Goal: Task Accomplishment & Management: Manage account settings

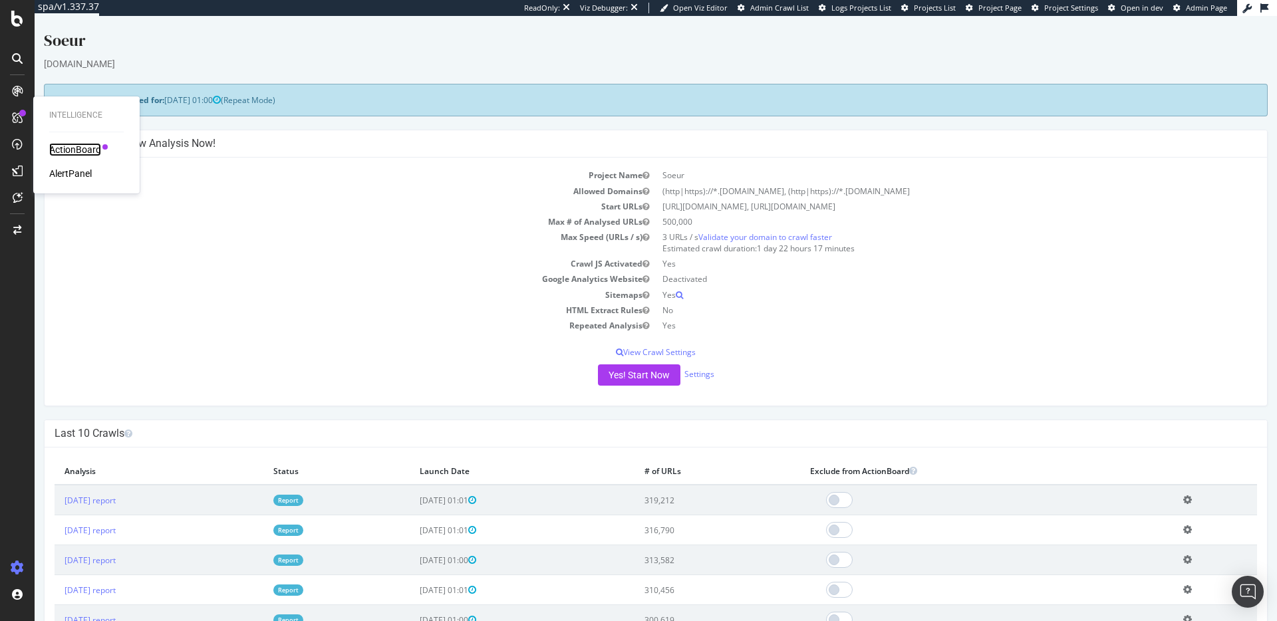
click at [77, 152] on div "ActionBoard" at bounding box center [75, 149] width 52 height 13
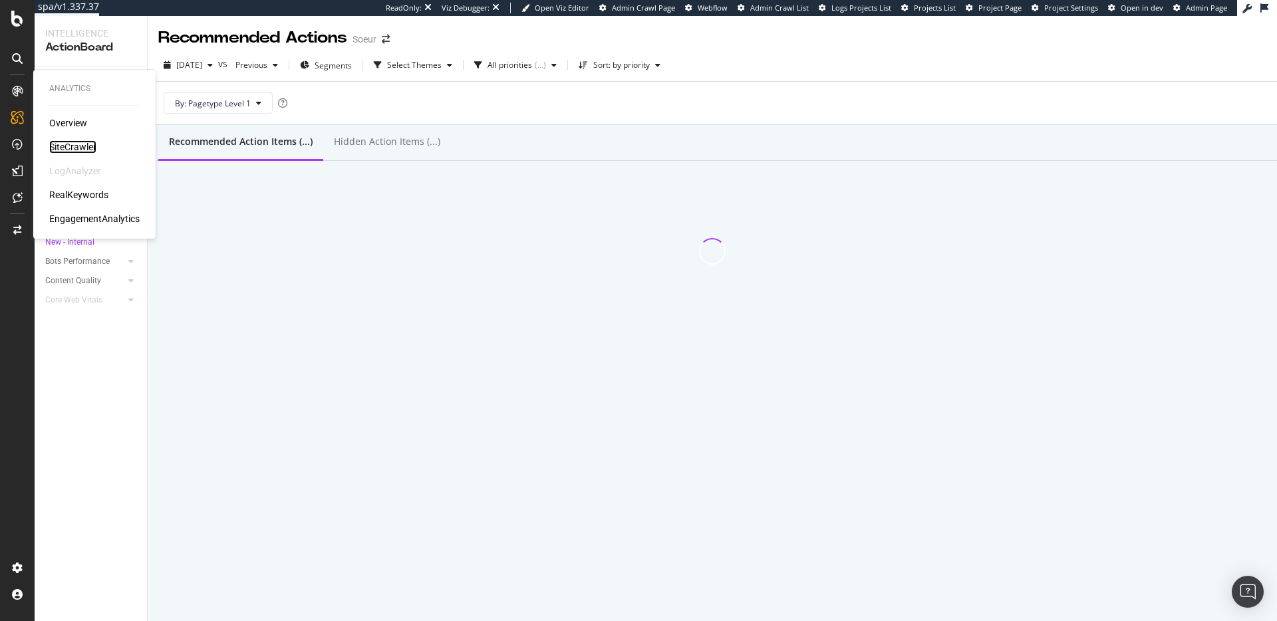
click at [81, 154] on div "SiteCrawler" at bounding box center [72, 146] width 47 height 13
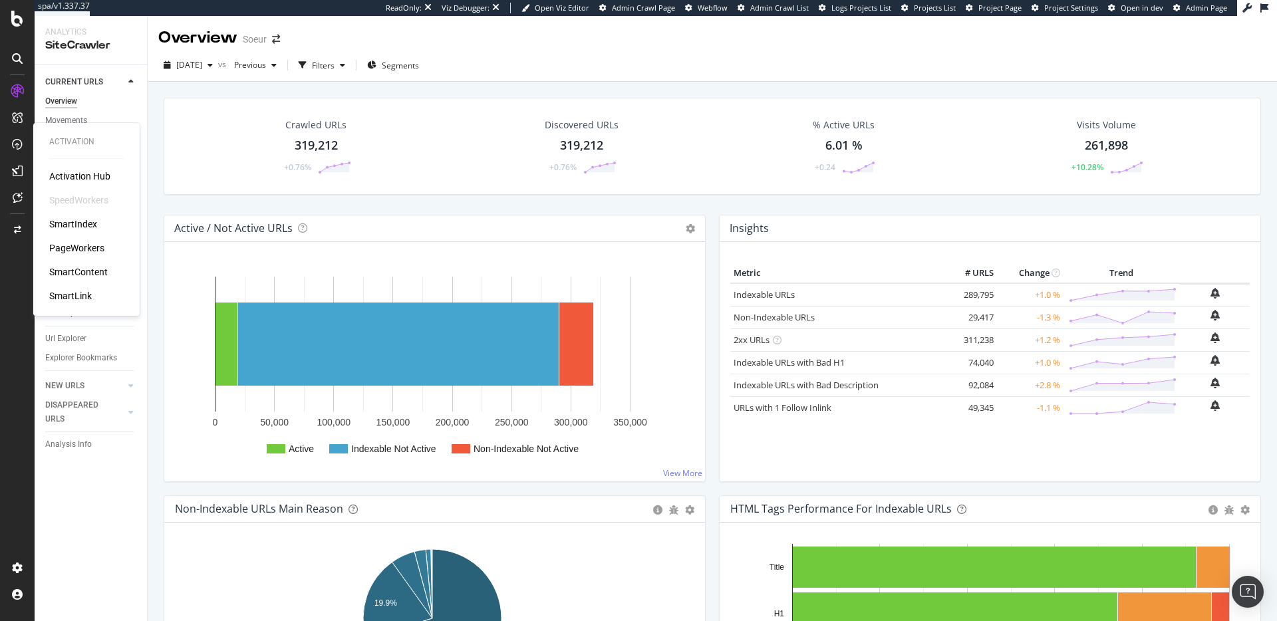
click at [87, 253] on div "PageWorkers" at bounding box center [76, 247] width 55 height 13
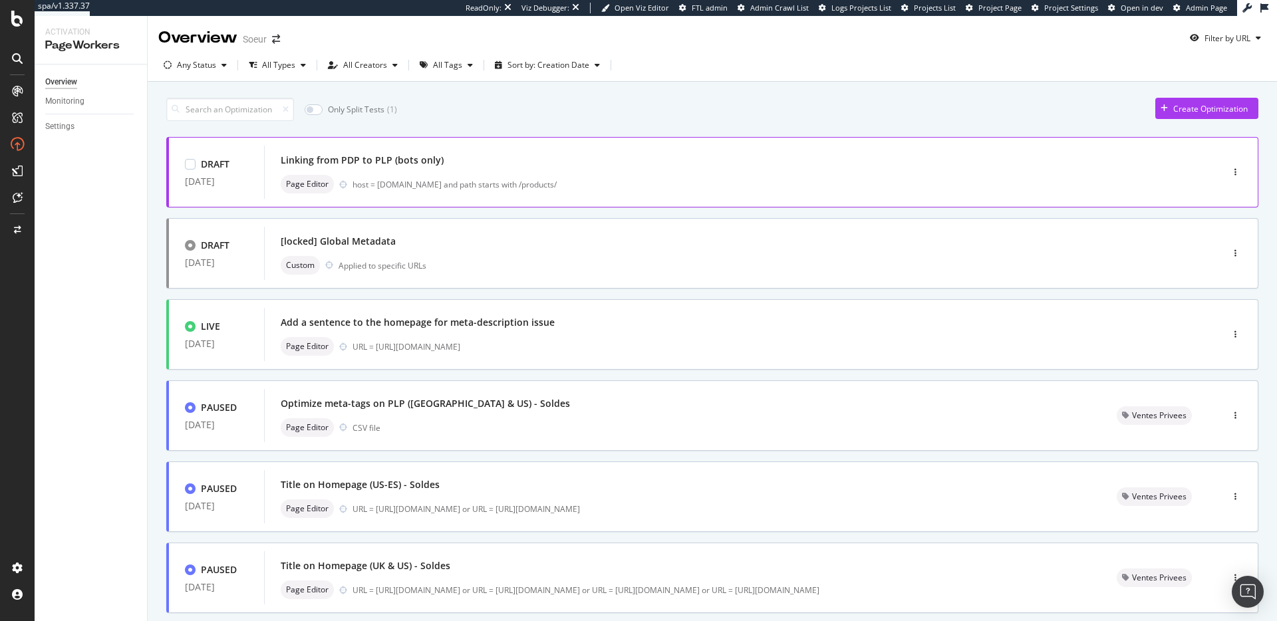
click at [705, 186] on div "host = www.soeur.fr and path starts with /products/" at bounding box center [758, 184] width 813 height 11
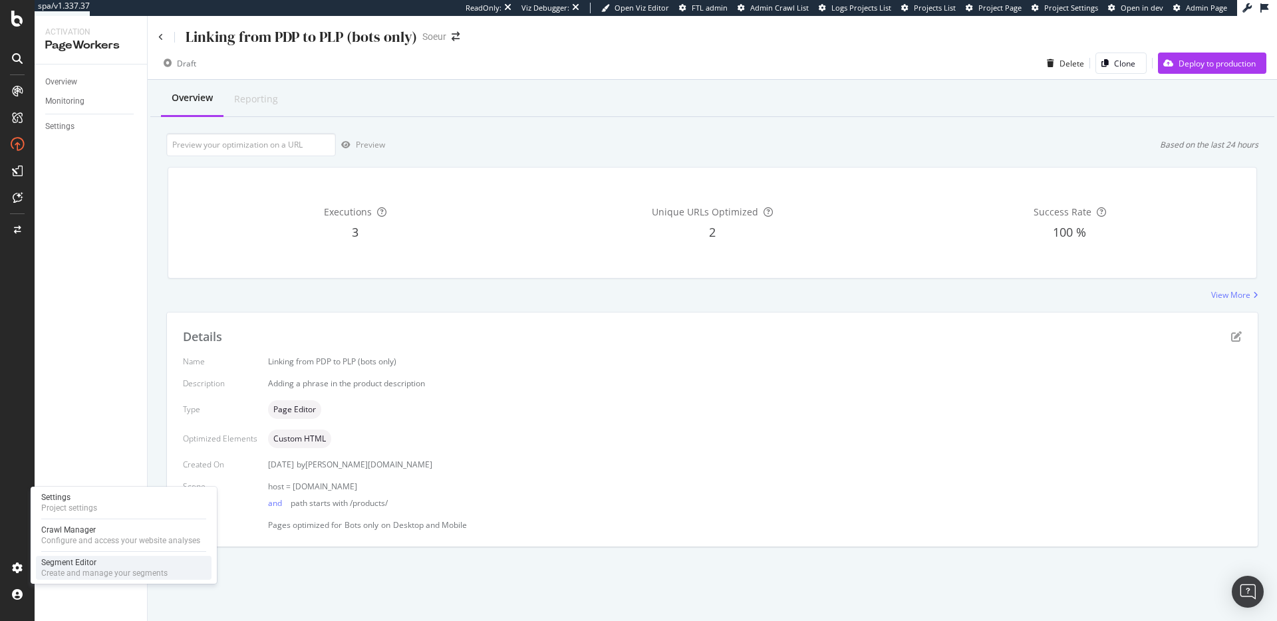
click at [118, 569] on div "Create and manage your segments" at bounding box center [104, 573] width 126 height 11
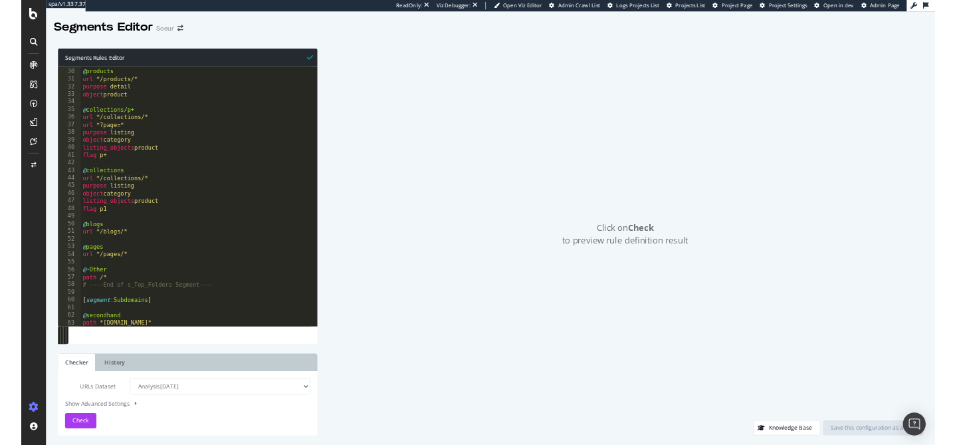
scroll to position [307, 0]
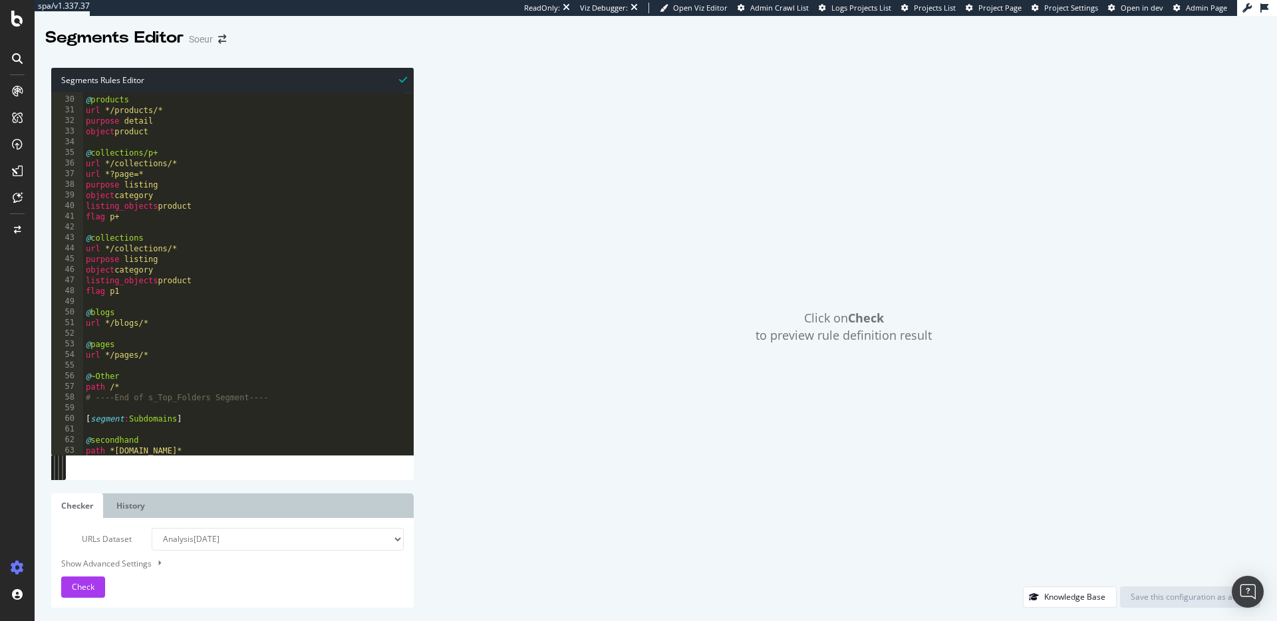
type textarea "@blogs"
click at [156, 313] on div "@ products url */products/* purpose detail object product @ collections/p+ url …" at bounding box center [243, 276] width 320 height 384
paste textarea "object BlogPosting"
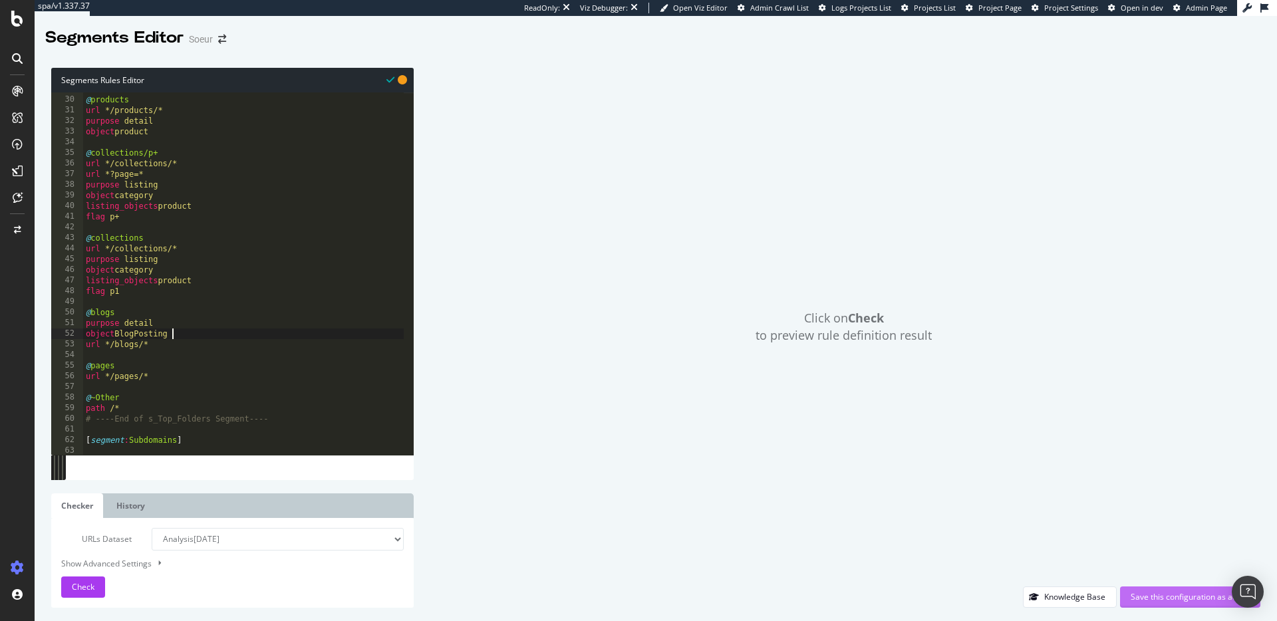
type textarea "object BlogPosting"
click at [1159, 592] on div "Save this configuration as active" at bounding box center [1189, 596] width 119 height 11
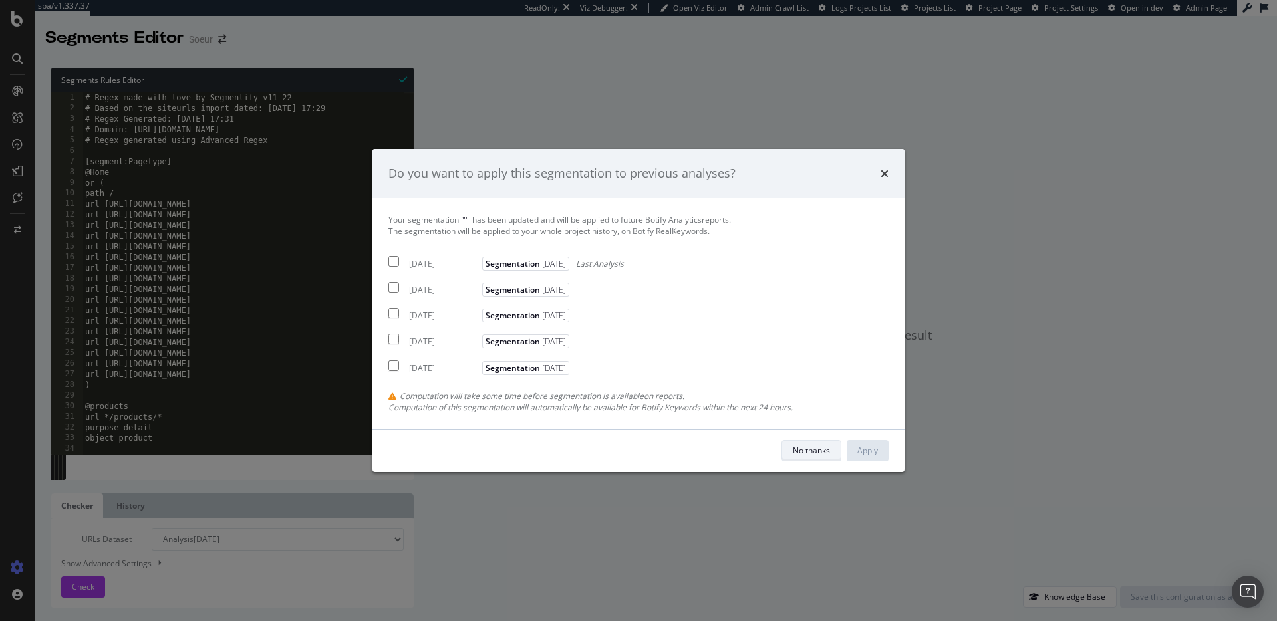
click at [818, 450] on div "No thanks" at bounding box center [811, 450] width 37 height 11
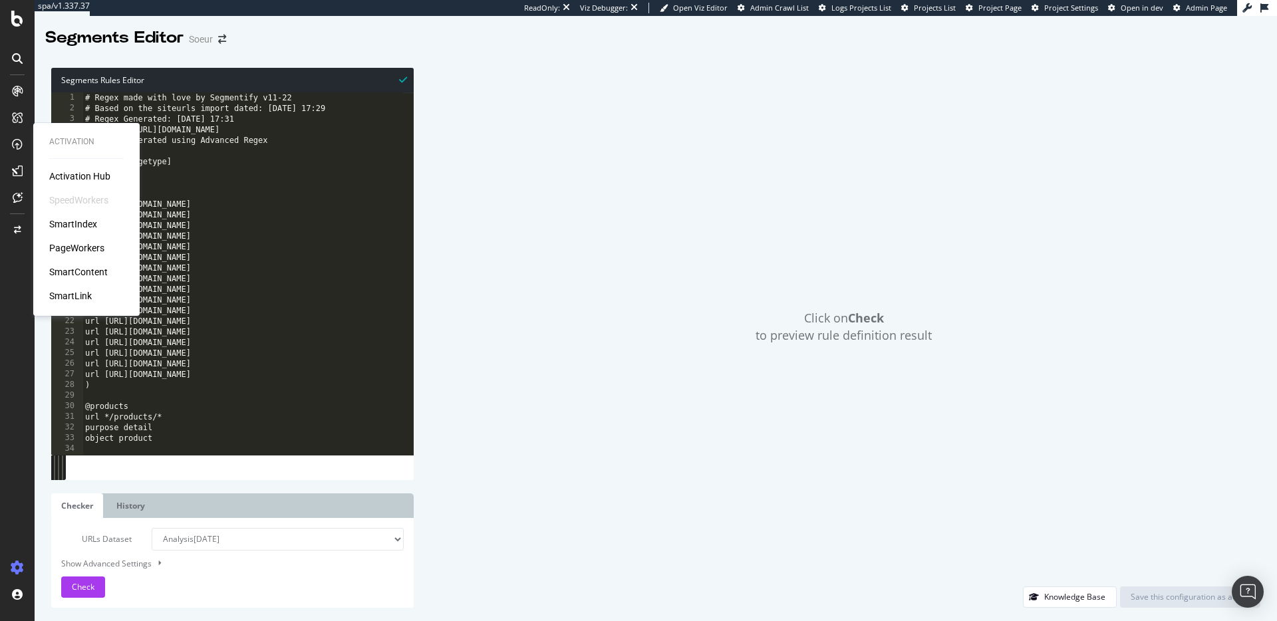
click at [83, 224] on div "SmartIndex" at bounding box center [73, 223] width 48 height 13
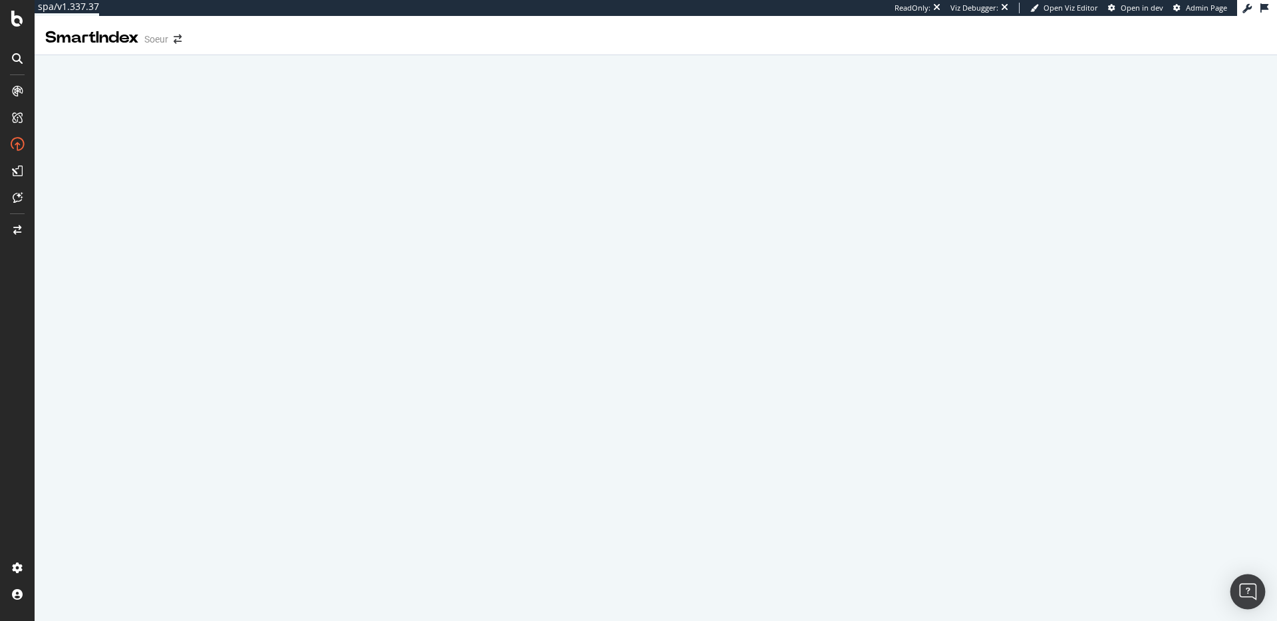
click at [1249, 590] on img "Open Intercom Messenger" at bounding box center [1247, 591] width 17 height 17
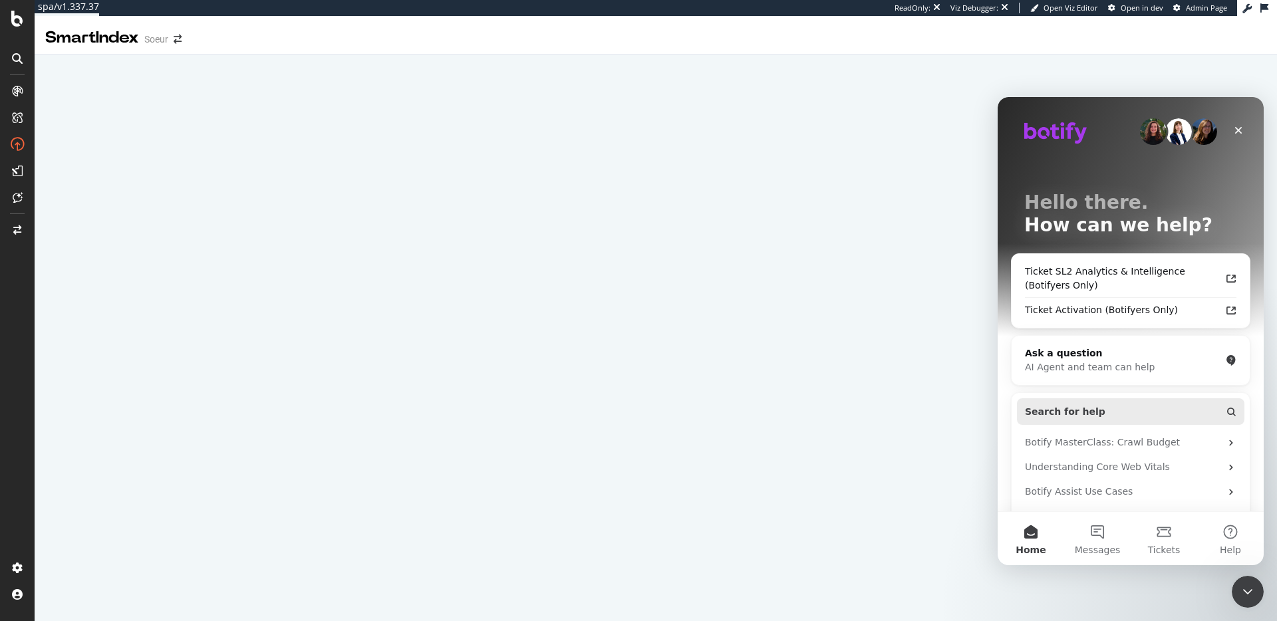
click at [1114, 407] on button "Search for help" at bounding box center [1130, 411] width 227 height 27
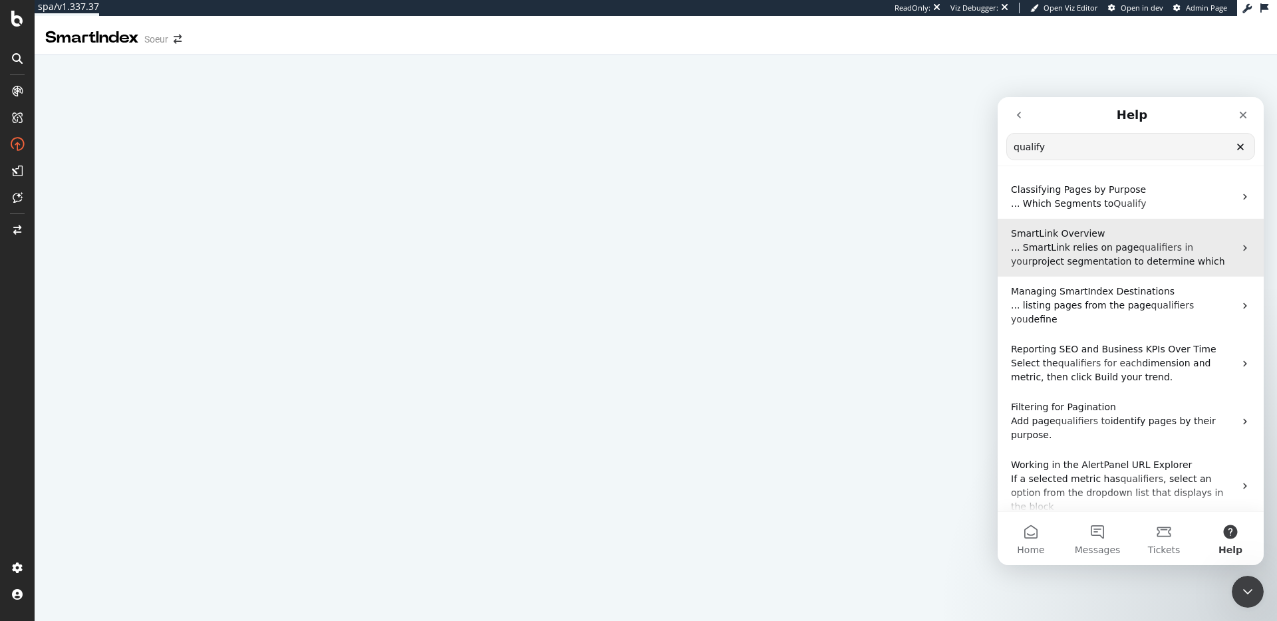
type input "qualify"
click at [1131, 247] on span "qualifiers in your" at bounding box center [1102, 254] width 182 height 25
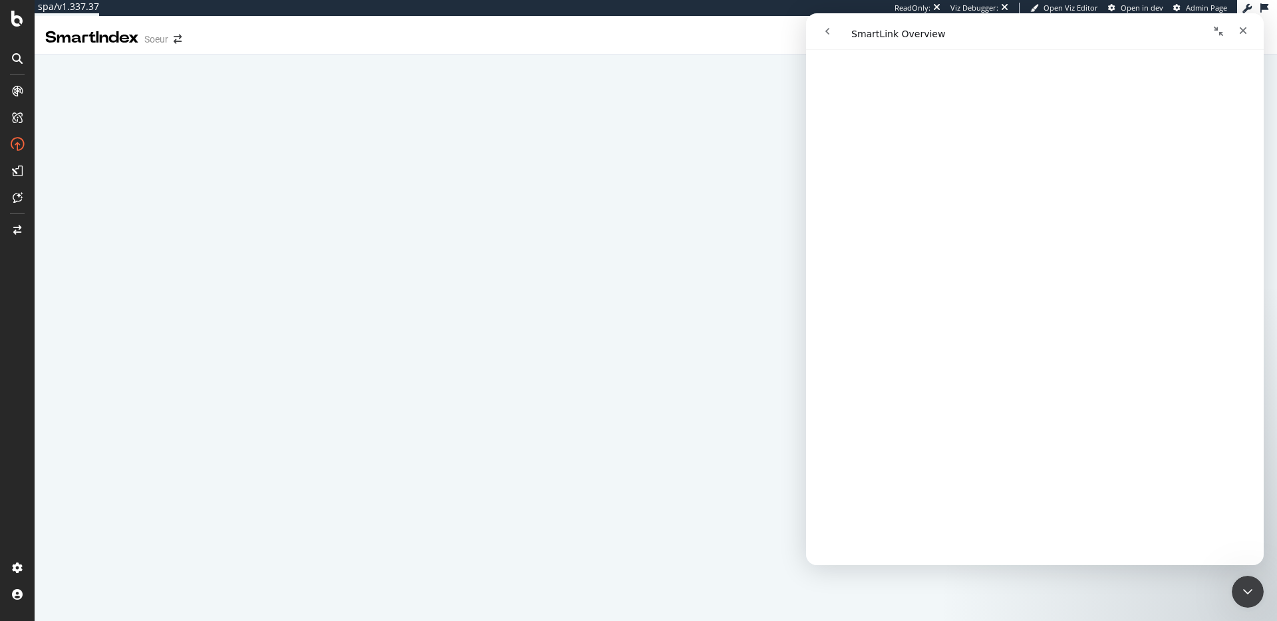
scroll to position [3014, 0]
click at [1019, 545] on link "Open in help center" at bounding box center [1034, 545] width 106 height 11
click at [1243, 37] on div "Close" at bounding box center [1243, 31] width 24 height 24
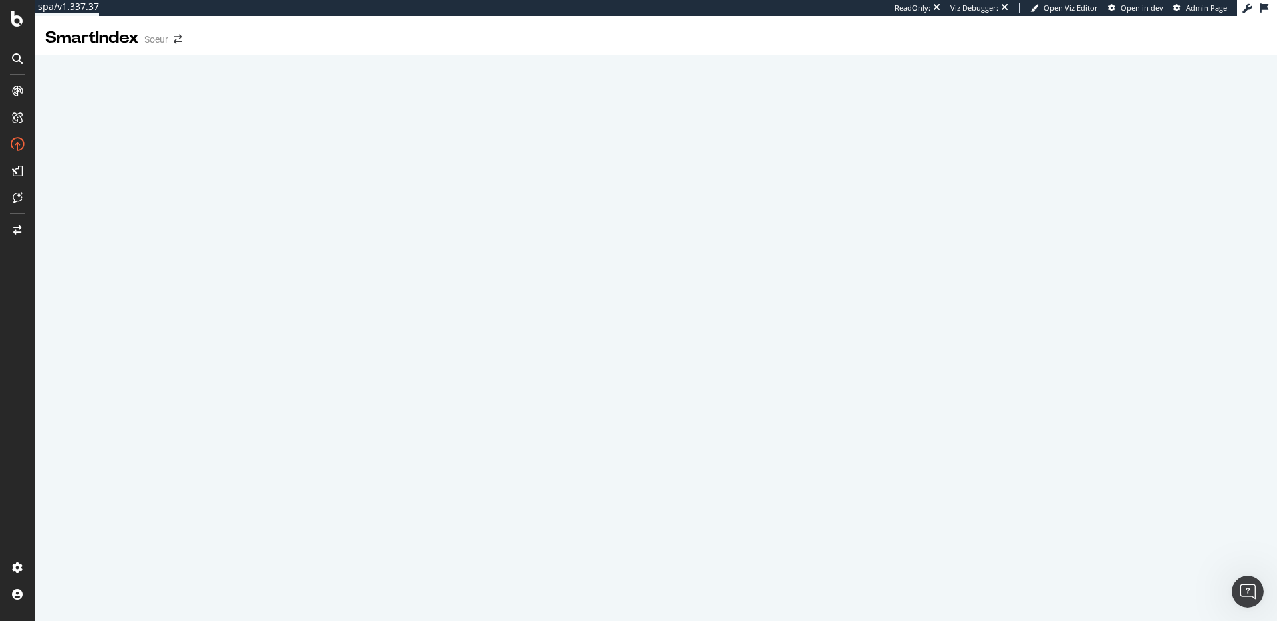
scroll to position [0, 0]
